Goal: Task Accomplishment & Management: Manage account settings

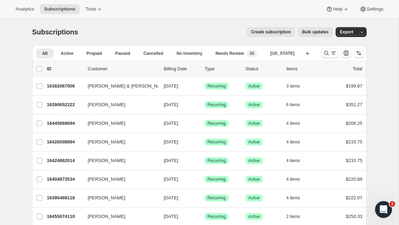
click at [328, 53] on icon "Search and filter results" at bounding box center [326, 53] width 7 height 7
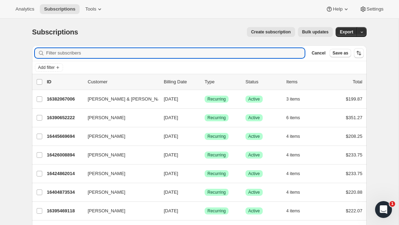
click at [97, 53] on input "Filter subscribers" at bounding box center [175, 53] width 258 height 10
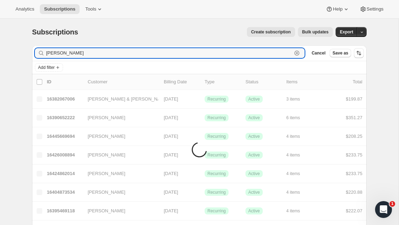
type input "[PERSON_NAME]"
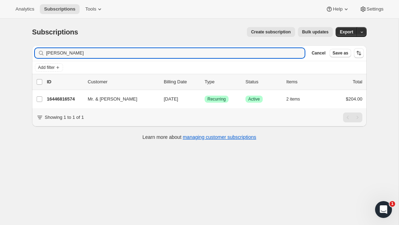
click at [306, 98] on icon "button" at bounding box center [304, 99] width 7 height 7
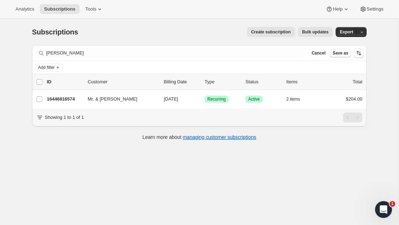
click at [286, 208] on div "Subscriptions. This page is ready Subscriptions Create subscription Bulk update…" at bounding box center [199, 131] width 398 height 225
click at [55, 95] on div "16446816574 Mr. & Mrs. Jordan Knopf 11/01/2025 Success Recurring Success Active…" at bounding box center [204, 99] width 315 height 10
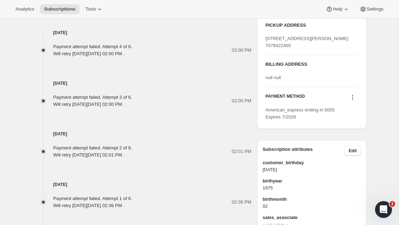
scroll to position [381, 0]
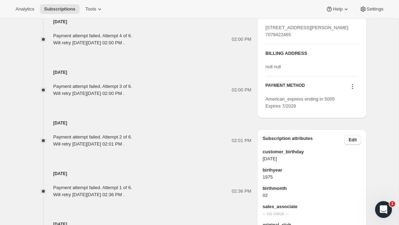
click at [319, 109] on span "American_express ending in 5005 Expires 7/2028" at bounding box center [299, 102] width 69 height 12
click at [352, 87] on icon at bounding box center [352, 86] width 1 height 1
click at [347, 151] on span "Add credit card" at bounding box center [341, 151] width 31 height 5
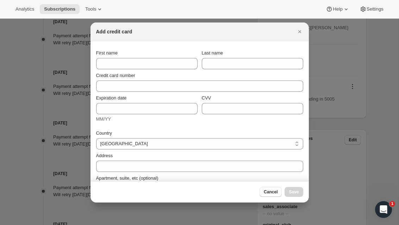
click at [302, 33] on icon "Close" at bounding box center [299, 31] width 7 height 7
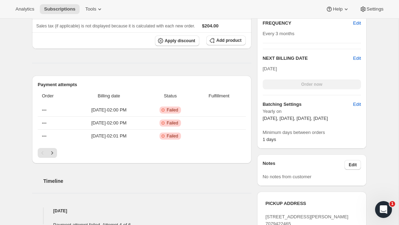
scroll to position [190, 0]
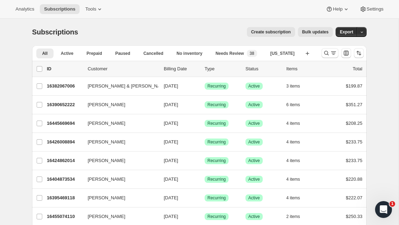
click at [326, 56] on icon "Search and filter results" at bounding box center [326, 53] width 7 height 7
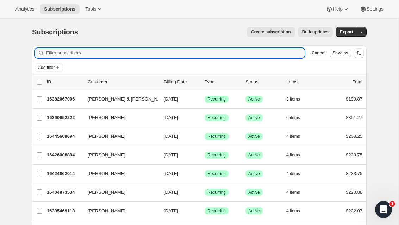
click at [91, 55] on input "Filter subscribers" at bounding box center [175, 53] width 258 height 10
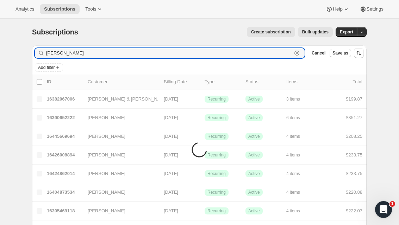
type input "[PERSON_NAME]"
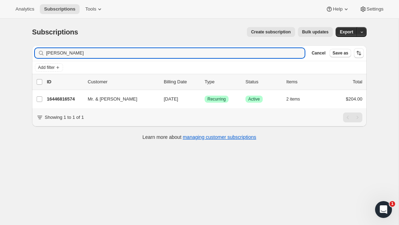
click at [60, 98] on p "16446816574" at bounding box center [64, 99] width 35 height 7
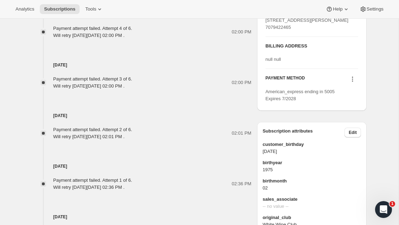
scroll to position [389, 0]
click at [353, 82] on icon at bounding box center [352, 78] width 7 height 7
click at [177, 202] on div "Sep 8, 2025 Next billing date set to Tuesday, September 09, 2025 on Awtomic app…" at bounding box center [141, 213] width 219 height 44
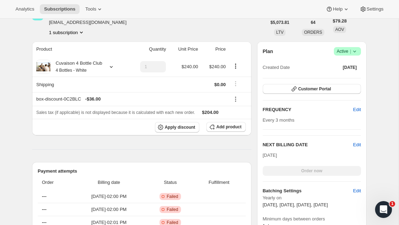
scroll to position [105, 0]
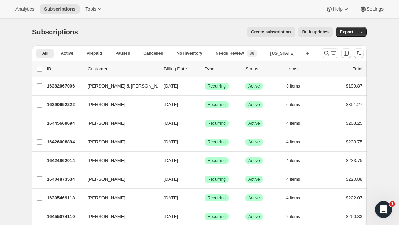
click at [330, 52] on icon "Search and filter results" at bounding box center [333, 53] width 7 height 7
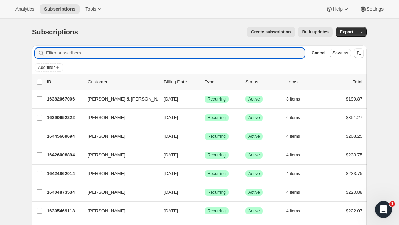
click at [97, 53] on input "Filter subscribers" at bounding box center [175, 53] width 258 height 10
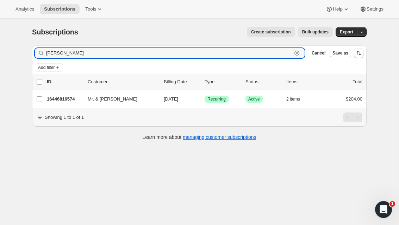
type input "[PERSON_NAME]"
click at [67, 99] on p "16446816574" at bounding box center [64, 99] width 35 height 7
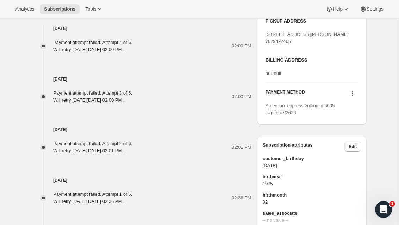
scroll to position [374, 0]
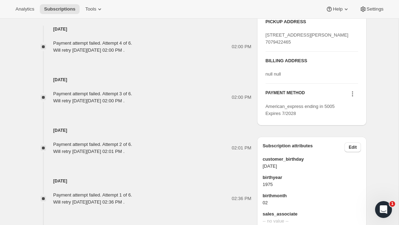
click at [354, 97] on icon at bounding box center [352, 93] width 7 height 7
click at [347, 160] on span "Add credit card" at bounding box center [341, 158] width 31 height 5
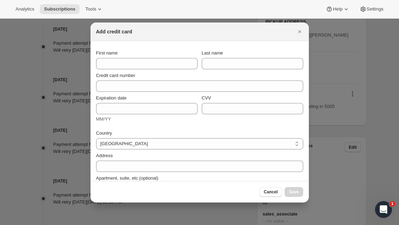
select select "CA"
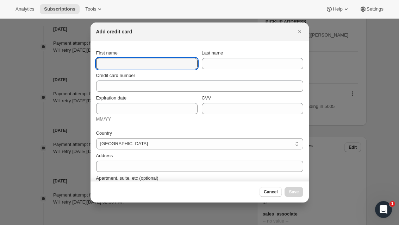
click at [142, 67] on input "First name" at bounding box center [146, 63] width 101 height 11
type input "[PERSON_NAME]"
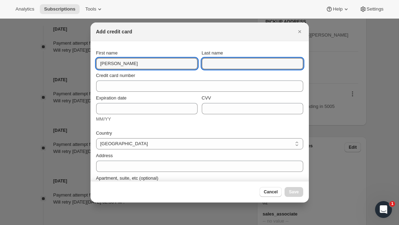
click at [235, 61] on input "Last name" at bounding box center [252, 63] width 101 height 11
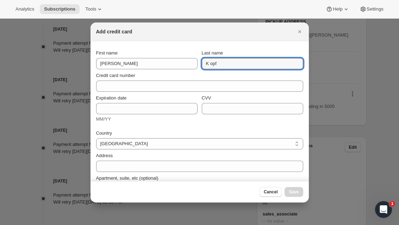
type input "K opf"
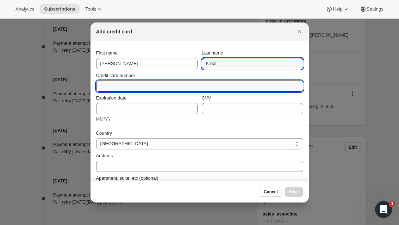
click at [155, 85] on input "Credit card number" at bounding box center [196, 86] width 201 height 11
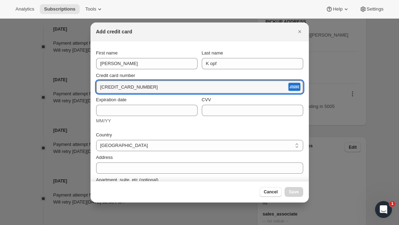
type input "[CREDIT_CARD_NUMBER]"
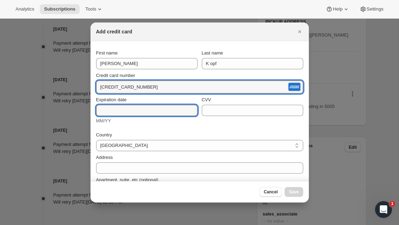
click at [136, 107] on input "Expiration date" at bounding box center [146, 110] width 101 height 11
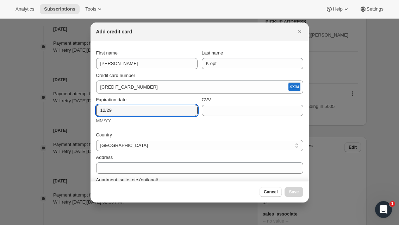
type input "12/29"
click at [228, 103] on div "CVV" at bounding box center [252, 99] width 101 height 7
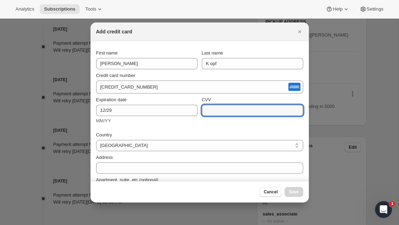
click at [231, 109] on input "CVV" at bounding box center [252, 110] width 101 height 11
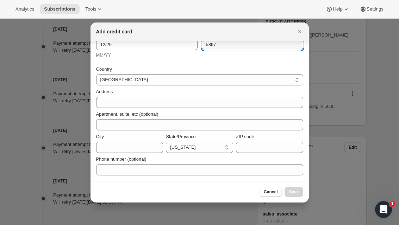
scroll to position [66, 0]
type input "5897"
click at [294, 192] on div "Cancel Save" at bounding box center [280, 192] width 43 height 10
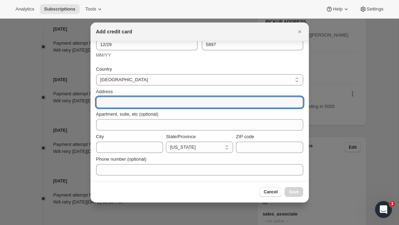
click at [129, 100] on input "Address" at bounding box center [199, 102] width 207 height 11
click at [299, 32] on icon "Close" at bounding box center [299, 31] width 3 height 3
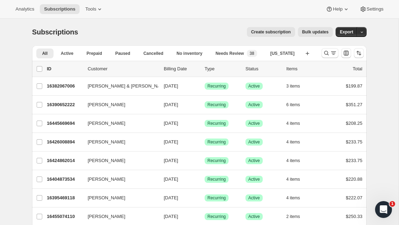
click at [329, 56] on icon "Search and filter results" at bounding box center [326, 53] width 7 height 7
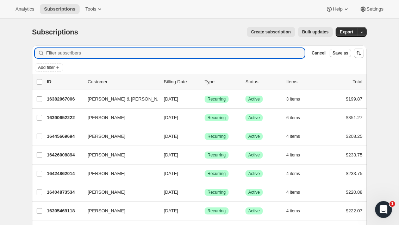
click at [107, 56] on input "Filter subscribers" at bounding box center [175, 53] width 258 height 10
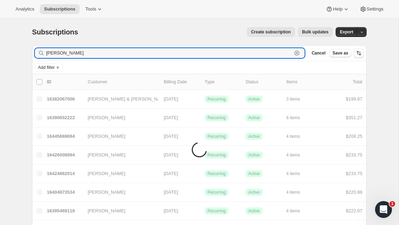
type input "[PERSON_NAME]"
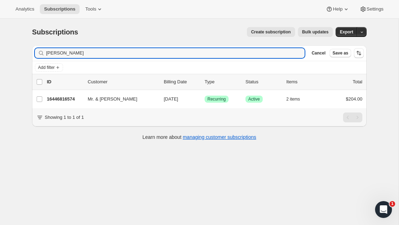
click at [60, 99] on p "16446816574" at bounding box center [64, 99] width 35 height 7
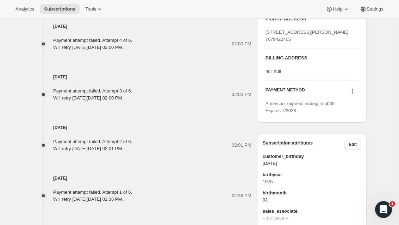
scroll to position [377, 0]
click at [353, 94] on icon at bounding box center [352, 90] width 7 height 7
click at [355, 160] on button "Add credit card" at bounding box center [350, 155] width 53 height 11
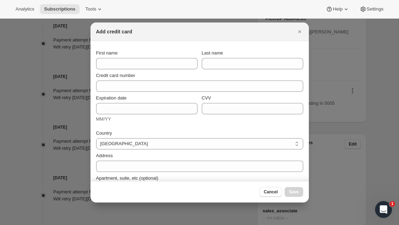
click at [301, 33] on icon "Close" at bounding box center [299, 31] width 7 height 7
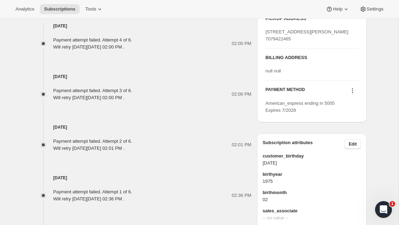
click at [350, 94] on icon at bounding box center [352, 90] width 7 height 7
click at [348, 154] on span "Add credit card" at bounding box center [341, 155] width 31 height 5
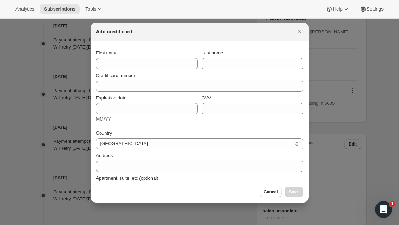
scroll to position [0, 0]
select select "CA"
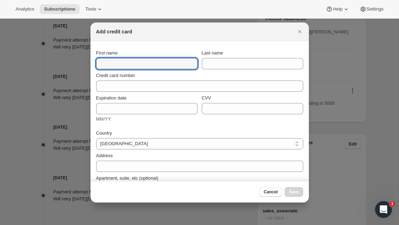
click at [128, 62] on input "First name" at bounding box center [146, 63] width 101 height 11
type input "[PERSON_NAME]"
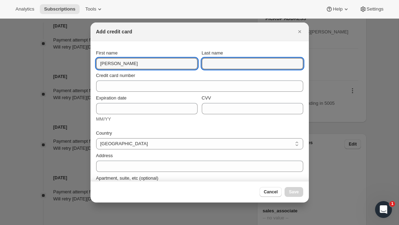
click at [228, 61] on input "Last name" at bounding box center [252, 63] width 101 height 11
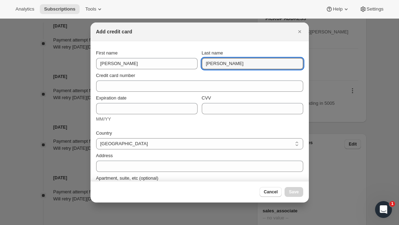
type input "[PERSON_NAME]"
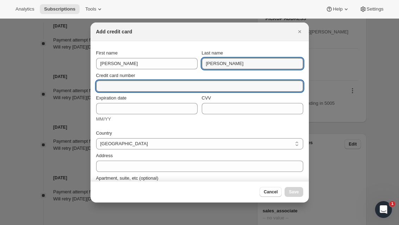
click at [154, 89] on input "Credit card number" at bounding box center [196, 86] width 201 height 11
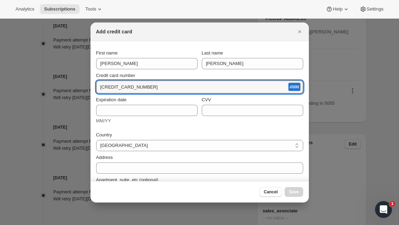
type input "[CREDIT_CARD_NUMBER]"
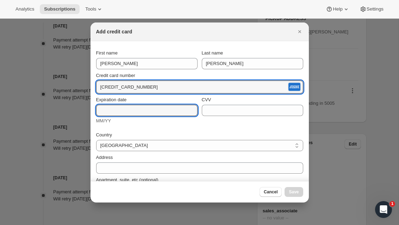
click at [150, 112] on input "Expiration date" at bounding box center [146, 110] width 101 height 11
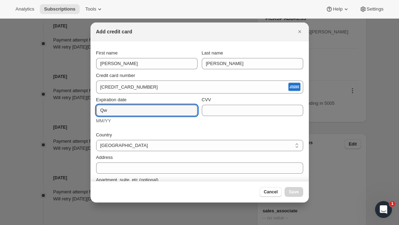
type input "Q"
type input "12/29"
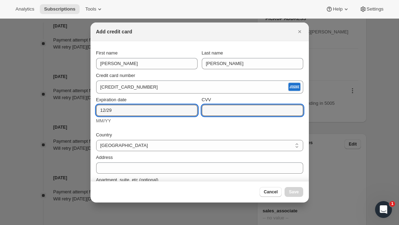
click at [236, 109] on input "CVV" at bounding box center [252, 110] width 101 height 11
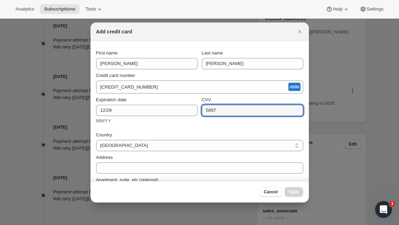
type input "5897"
click at [196, 144] on select "[GEOGRAPHIC_DATA]" at bounding box center [199, 145] width 207 height 11
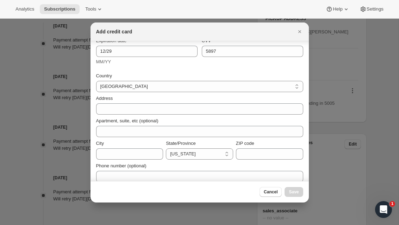
scroll to position [59, 0]
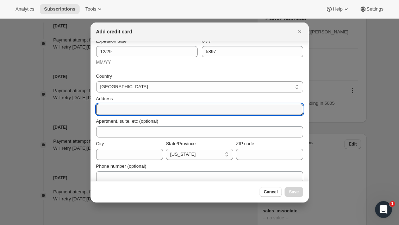
click at [156, 108] on input "Address" at bounding box center [199, 109] width 207 height 11
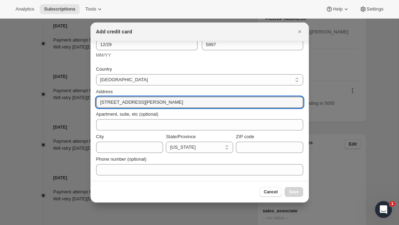
scroll to position [66, 0]
type input "362 clorinda ave"
click at [125, 148] on input "City" at bounding box center [129, 147] width 67 height 11
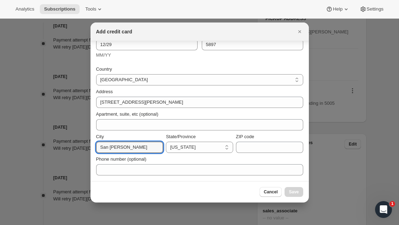
type input "San rafael"
click at [264, 146] on input "ZIP code" at bounding box center [269, 147] width 67 height 11
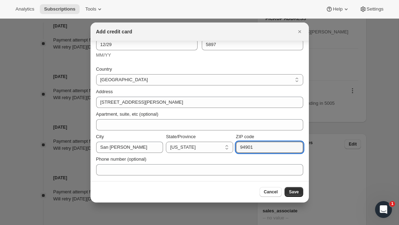
type input "94901"
click at [297, 191] on span "Save" at bounding box center [294, 192] width 10 height 6
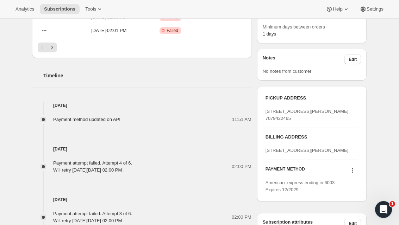
scroll to position [333, 0]
